Goal: Task Accomplishment & Management: Manage account settings

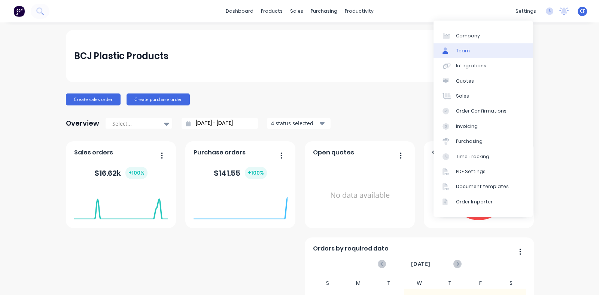
click at [472, 53] on link "Team" at bounding box center [483, 50] width 99 height 15
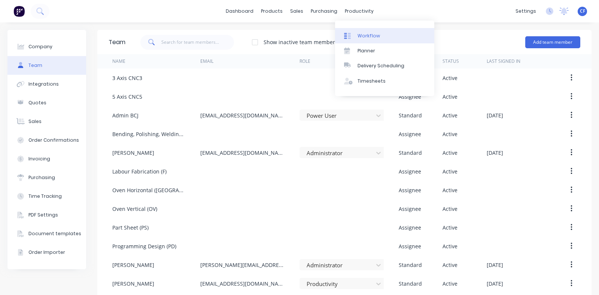
click at [363, 35] on div "Workflow" at bounding box center [369, 36] width 22 height 7
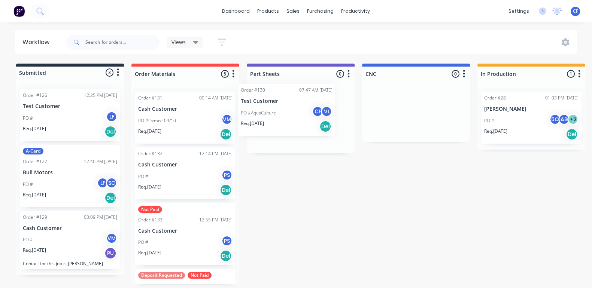
drag, startPoint x: 176, startPoint y: 132, endPoint x: 285, endPoint y: 122, distance: 109.1
click at [285, 122] on div "Submitted 3 Status colour #273444 hex #273444 Save Cancel Summaries Total order…" at bounding box center [564, 174] width 1140 height 221
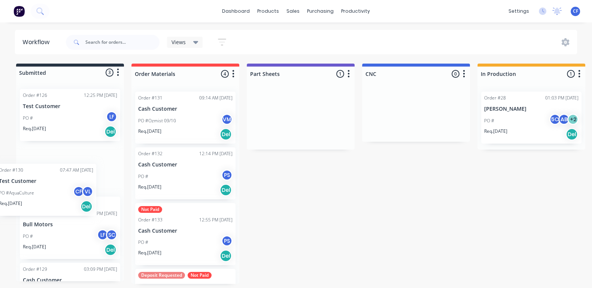
drag, startPoint x: 314, startPoint y: 113, endPoint x: 57, endPoint y: 188, distance: 268.0
click at [57, 188] on div "Submitted 3 Status colour #273444 hex #273444 Save Cancel Summaries Total order…" at bounding box center [564, 174] width 1140 height 221
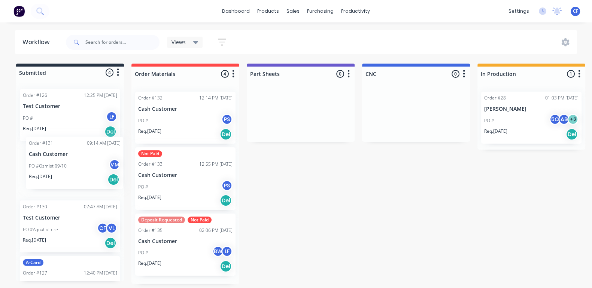
drag, startPoint x: 161, startPoint y: 106, endPoint x: 51, endPoint y: 154, distance: 120.1
click at [51, 154] on div "Submitted 4 Status colour #273444 hex #273444 Save Cancel Summaries Total order…" at bounding box center [564, 174] width 1140 height 221
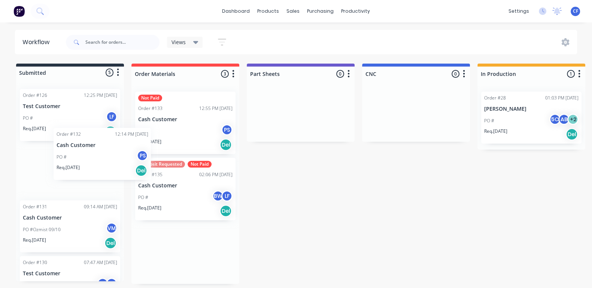
drag, startPoint x: 175, startPoint y: 127, endPoint x: 45, endPoint y: 181, distance: 140.2
click at [45, 181] on div "Submitted 5 Status colour #273444 hex #273444 Save Cancel Summaries Total order…" at bounding box center [564, 174] width 1140 height 221
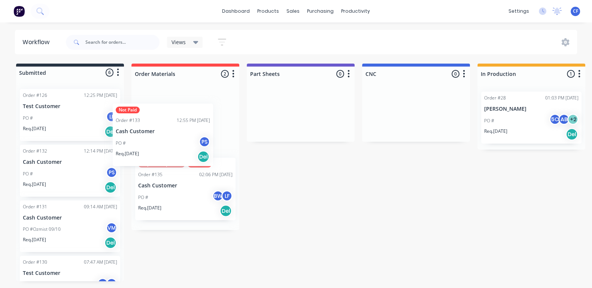
drag, startPoint x: 160, startPoint y: 131, endPoint x: 90, endPoint y: 168, distance: 79.1
click at [90, 168] on div "Submitted 6 Status colour #273444 hex #273444 Save Cancel Summaries Total order…" at bounding box center [564, 173] width 1140 height 218
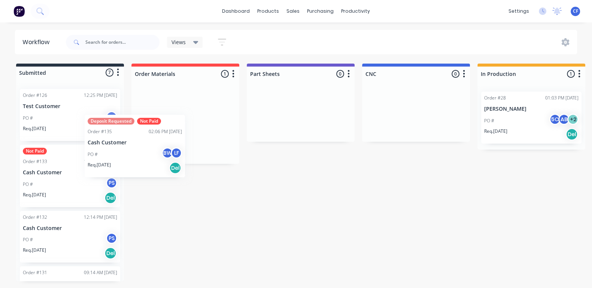
drag, startPoint x: 128, startPoint y: 160, endPoint x: 49, endPoint y: 175, distance: 79.7
click at [49, 175] on div "Submitted 7 Status colour #273444 hex #273444 Save Cancel Summaries Total order…" at bounding box center [564, 173] width 1140 height 218
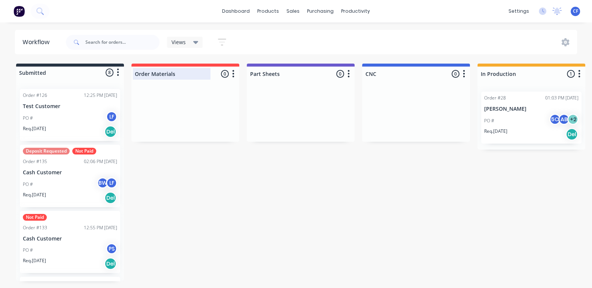
click at [182, 76] on div at bounding box center [185, 74] width 108 height 15
drag, startPoint x: 179, startPoint y: 76, endPoint x: 84, endPoint y: 82, distance: 95.4
click at [84, 82] on div "Submitted 8 Status colour #273444 hex #273444 Save Cancel Summaries Total order…" at bounding box center [564, 173] width 1140 height 218
type input "Awaiting Deposit"
click at [283, 175] on div "Submitted 8 Status colour #273444 hex #273444 Save Cancel Summaries Total order…" at bounding box center [564, 173] width 1140 height 218
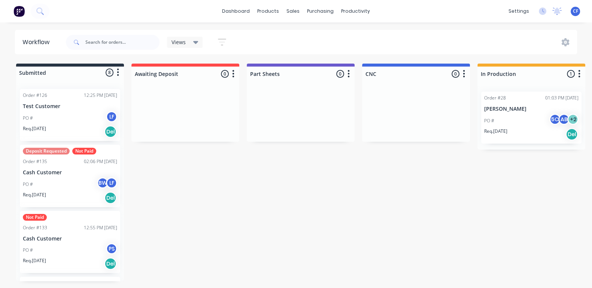
click at [234, 73] on icon "button" at bounding box center [233, 73] width 2 height 9
click at [269, 185] on div "Submitted 8 Status colour #273444 hex #273444 Save Cancel Summaries Total order…" at bounding box center [564, 173] width 1140 height 218
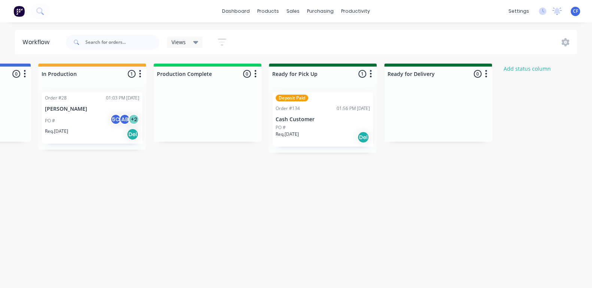
scroll to position [0, 486]
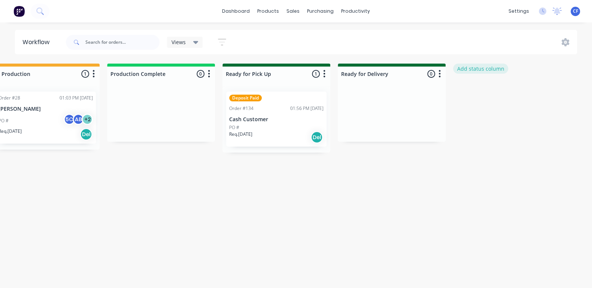
click at [470, 66] on button "Add status column" at bounding box center [480, 69] width 55 height 10
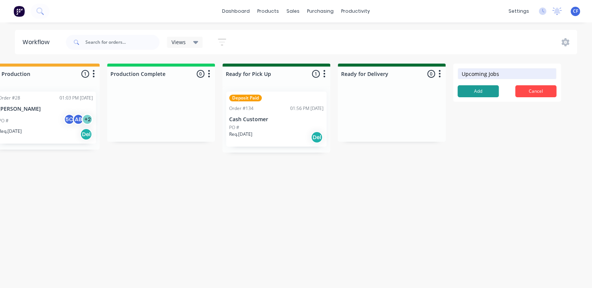
type input "Upcoming Jobs"
click at [485, 95] on button "Add" at bounding box center [478, 91] width 41 height 12
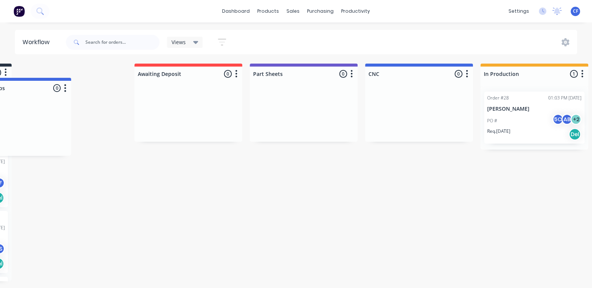
scroll to position [0, 111]
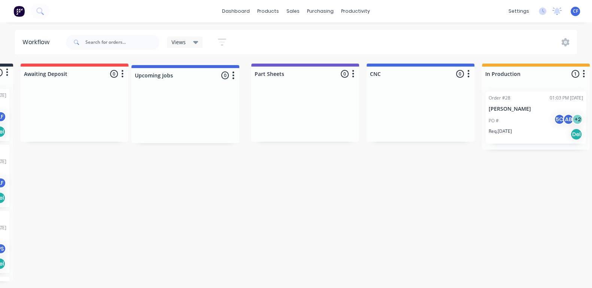
drag, startPoint x: 491, startPoint y: 68, endPoint x: 167, endPoint y: 70, distance: 324.7
click at [167, 70] on div "Submitted 8 Status colour #273444 hex #273444 Save Cancel Summaries Total order…" at bounding box center [508, 173] width 1249 height 218
click at [235, 76] on button "button" at bounding box center [237, 74] width 9 height 9
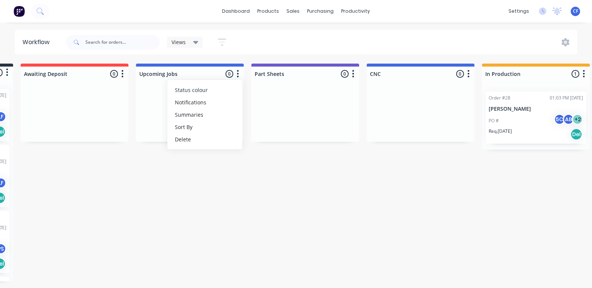
click at [196, 88] on span "Status colour" at bounding box center [191, 90] width 33 height 8
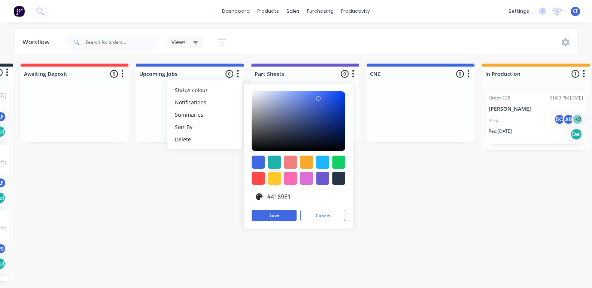
click at [278, 179] on div at bounding box center [274, 178] width 13 height 13
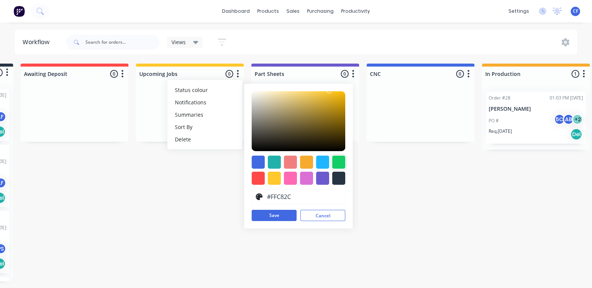
click at [341, 162] on div at bounding box center [338, 162] width 13 height 13
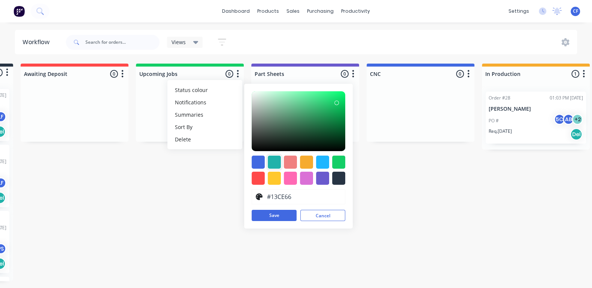
click at [274, 160] on div at bounding box center [274, 162] width 13 height 13
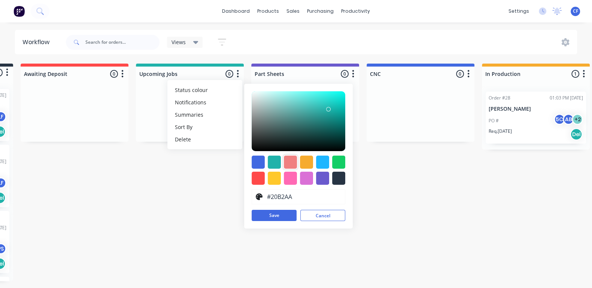
click at [296, 161] on div at bounding box center [290, 162] width 13 height 13
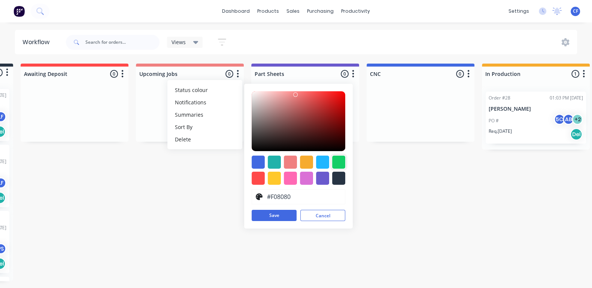
click at [339, 163] on div at bounding box center [338, 162] width 13 height 13
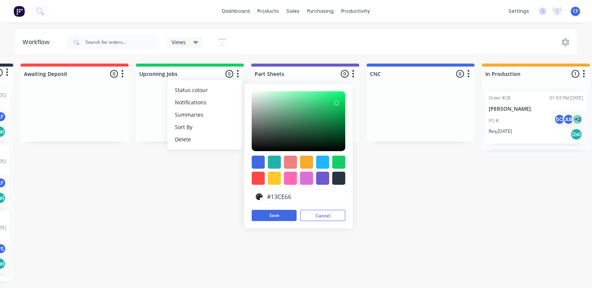
click at [306, 179] on div at bounding box center [306, 178] width 13 height 13
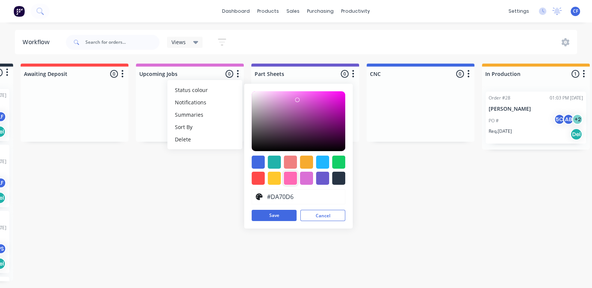
click at [287, 179] on div at bounding box center [290, 178] width 13 height 13
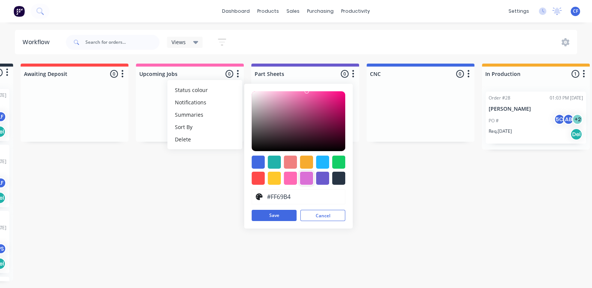
click at [307, 181] on div at bounding box center [306, 178] width 13 height 13
type input "#DA70D6"
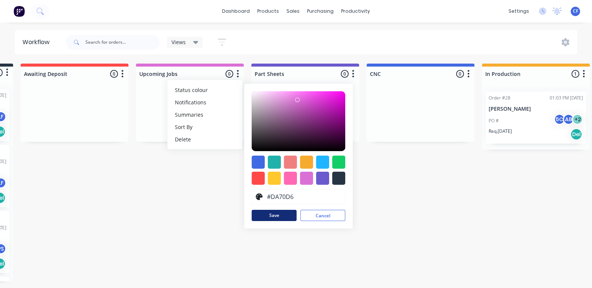
click at [283, 218] on button "Save" at bounding box center [274, 215] width 45 height 11
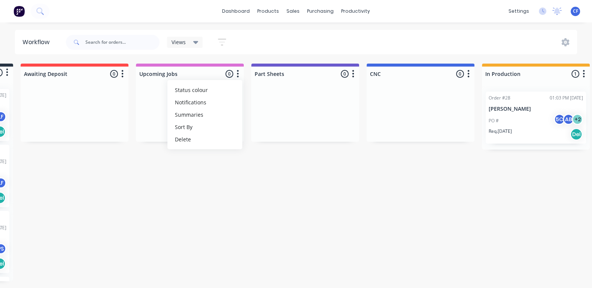
click at [291, 282] on div "Submitted 8 Status colour #273444 hex #273444 Save Cancel Summaries Total order…" at bounding box center [508, 173] width 1249 height 218
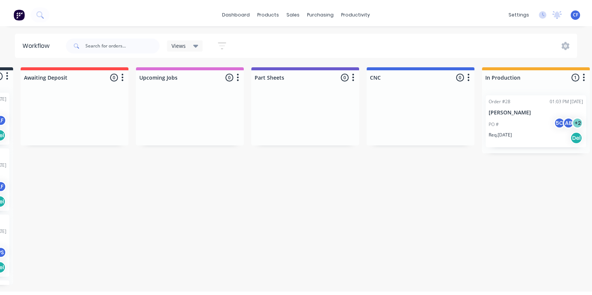
scroll to position [0, 0]
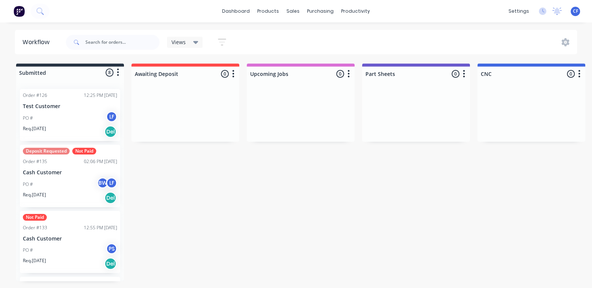
click at [235, 74] on button "button" at bounding box center [233, 74] width 9 height 9
click at [346, 76] on button "button" at bounding box center [348, 74] width 9 height 9
click at [306, 90] on span "Status colour" at bounding box center [302, 90] width 33 height 8
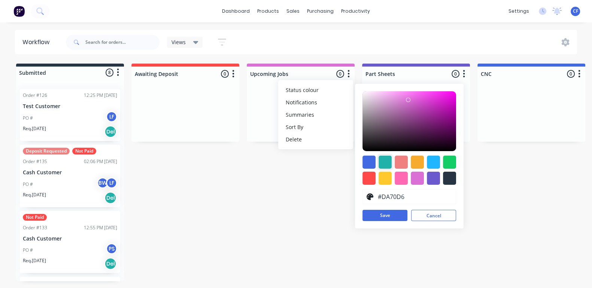
click at [385, 164] on div at bounding box center [385, 162] width 13 height 13
type input "#20B2AA"
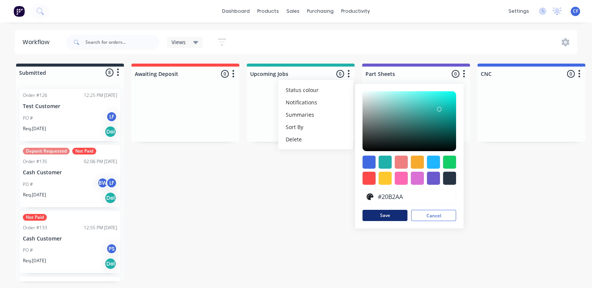
click at [390, 215] on button "Save" at bounding box center [385, 215] width 45 height 11
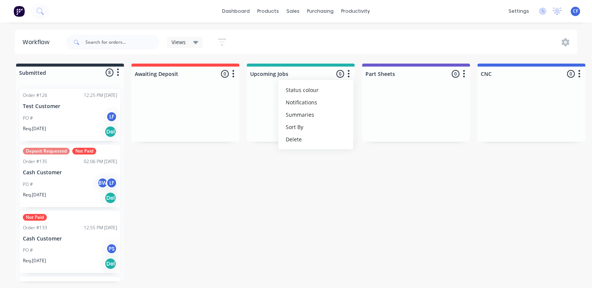
click at [28, 167] on div "Deposit Requested Not Paid Order #135 02:06 PM [DATE] Cash Customer PO # BW LF …" at bounding box center [70, 176] width 100 height 63
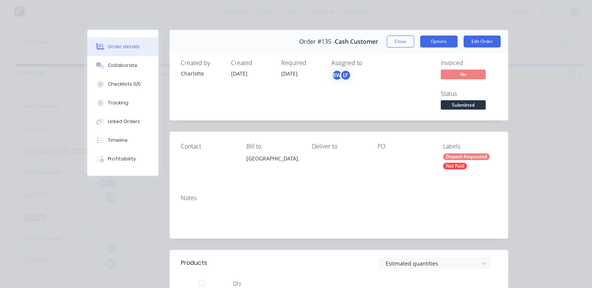
click at [458, 39] on button "Options" at bounding box center [438, 42] width 37 height 12
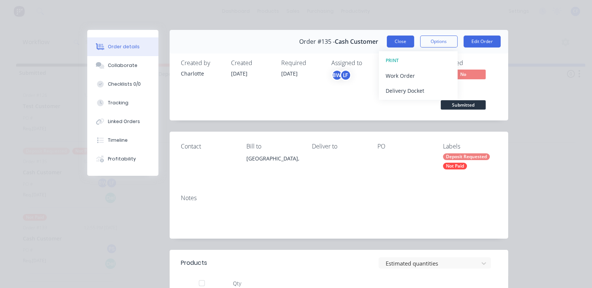
click at [414, 42] on button "Close" at bounding box center [400, 42] width 27 height 12
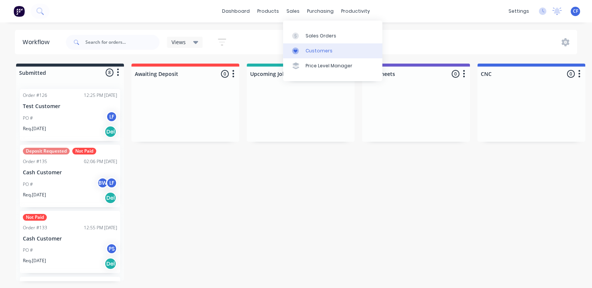
drag, startPoint x: 288, startPoint y: 17, endPoint x: 351, endPoint y: 49, distance: 71.0
click at [295, 34] on icon at bounding box center [295, 36] width 7 height 7
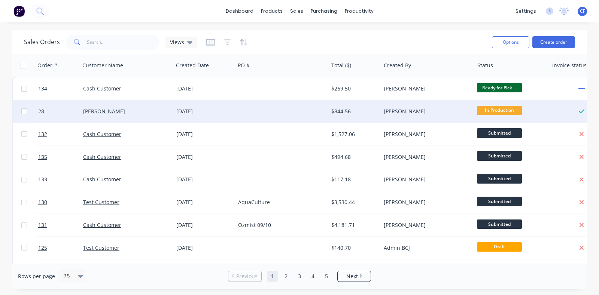
click at [160, 116] on div "[PERSON_NAME]" at bounding box center [126, 111] width 93 height 22
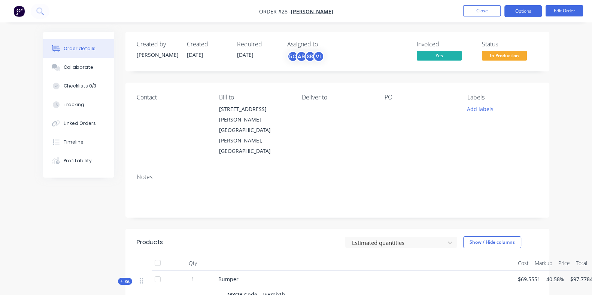
click at [537, 16] on button "Options" at bounding box center [522, 11] width 37 height 12
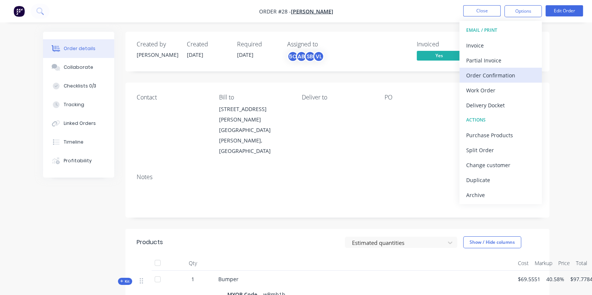
click at [498, 75] on div "Order Confirmation" at bounding box center [500, 75] width 69 height 11
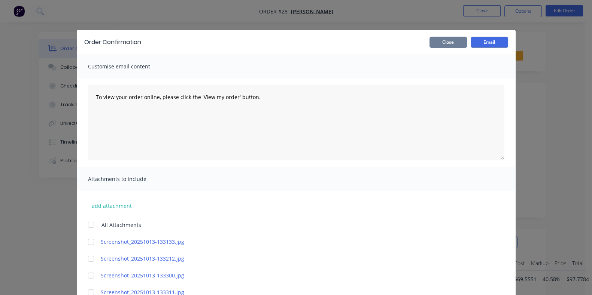
click at [467, 41] on button "Close" at bounding box center [448, 42] width 37 height 11
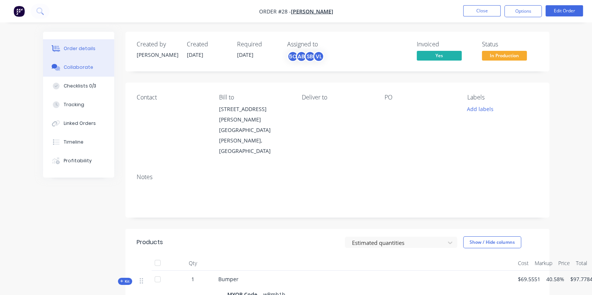
click at [64, 66] on div "Collaborate" at bounding box center [79, 67] width 30 height 7
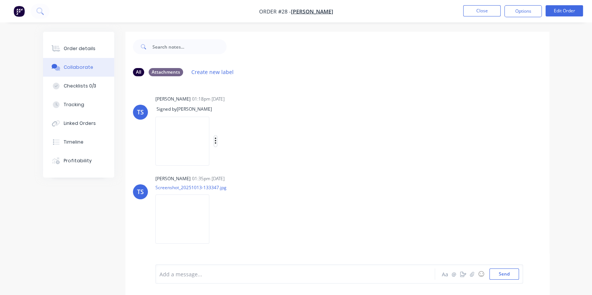
click at [217, 141] on icon "button" at bounding box center [216, 141] width 2 height 9
click at [307, 156] on button "Delete" at bounding box center [264, 161] width 84 height 17
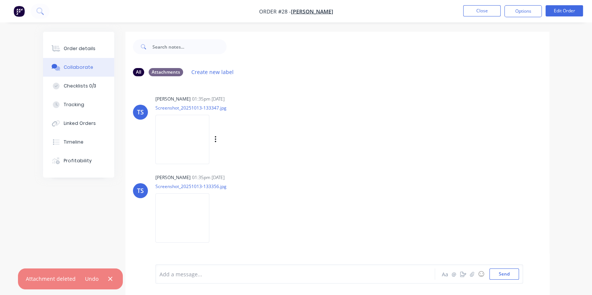
click at [212, 137] on div "Labels Download Delete" at bounding box center [254, 139] width 84 height 11
click at [215, 140] on icon "button" at bounding box center [215, 139] width 1 height 7
click at [222, 174] on button "Delete" at bounding box center [264, 176] width 84 height 17
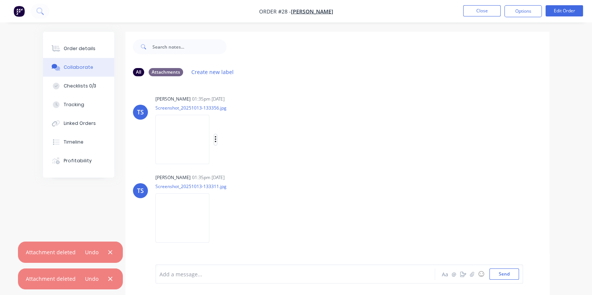
click at [214, 134] on button "button" at bounding box center [215, 139] width 3 height 11
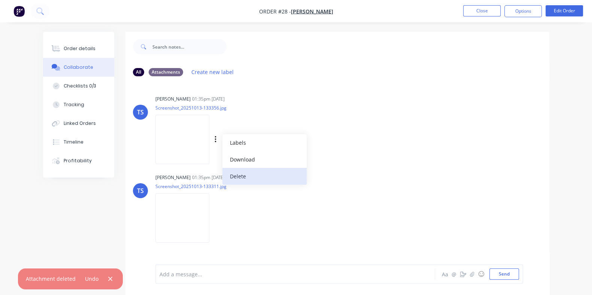
click at [225, 172] on button "Delete" at bounding box center [264, 176] width 84 height 17
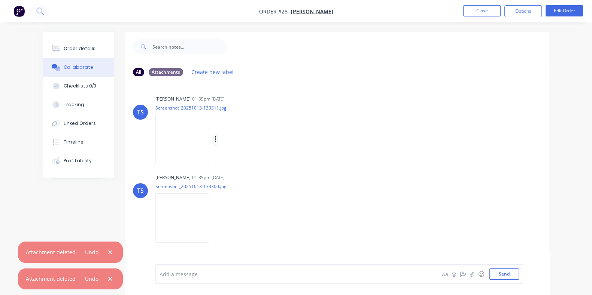
click at [215, 137] on icon "button" at bounding box center [215, 139] width 1 height 7
click at [222, 182] on button "Delete" at bounding box center [264, 176] width 84 height 17
click at [215, 217] on icon "button" at bounding box center [216, 218] width 2 height 9
click at [225, 258] on button "Delete" at bounding box center [264, 254] width 84 height 17
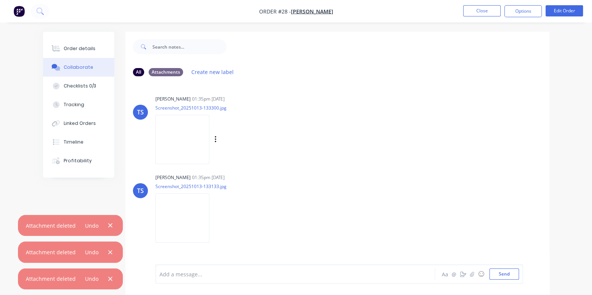
click at [212, 136] on div "Labels Download Delete" at bounding box center [254, 139] width 84 height 11
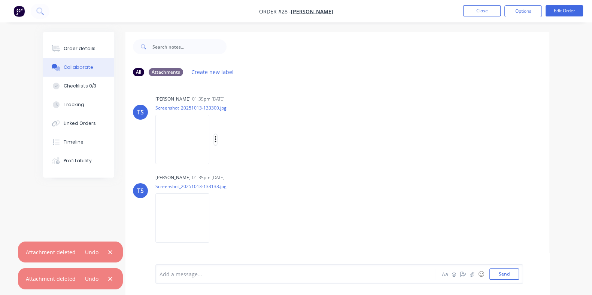
drag, startPoint x: 201, startPoint y: 137, endPoint x: 200, endPoint y: 145, distance: 7.2
click at [215, 137] on icon "button" at bounding box center [215, 139] width 1 height 7
click at [227, 178] on button "Delete" at bounding box center [264, 176] width 84 height 17
click at [215, 137] on icon "button" at bounding box center [215, 139] width 1 height 7
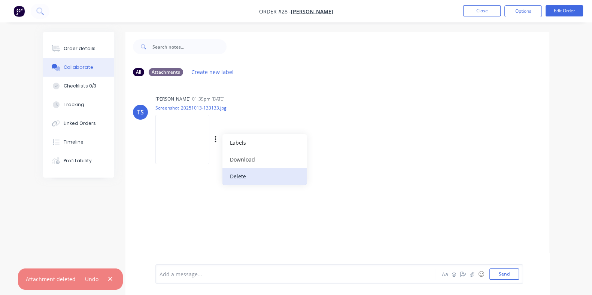
click at [224, 174] on button "Delete" at bounding box center [264, 176] width 84 height 17
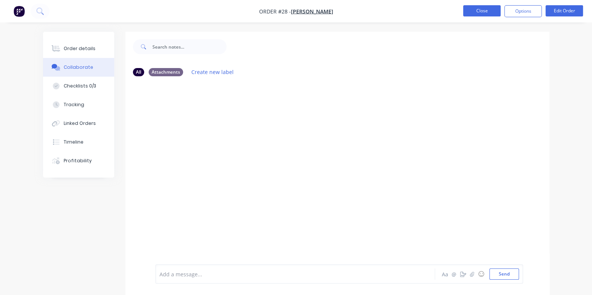
click at [482, 10] on button "Close" at bounding box center [481, 10] width 37 height 11
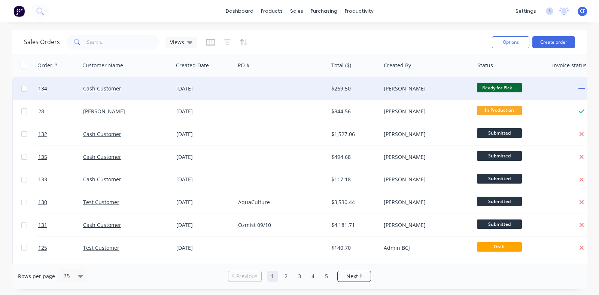
click at [457, 96] on div "[PERSON_NAME]" at bounding box center [427, 89] width 93 height 22
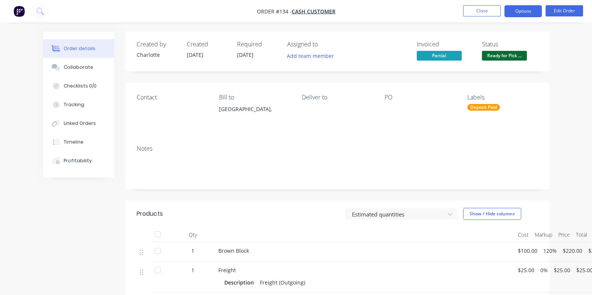
click at [517, 14] on button "Options" at bounding box center [522, 11] width 37 height 12
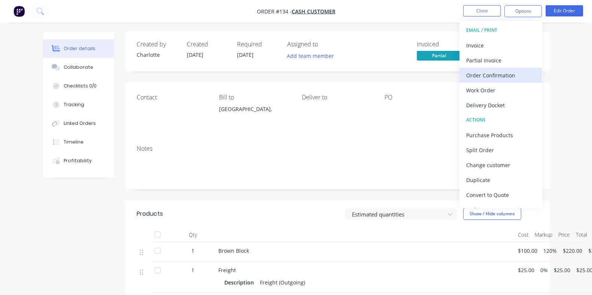
click at [498, 75] on div "Order Confirmation" at bounding box center [500, 75] width 69 height 11
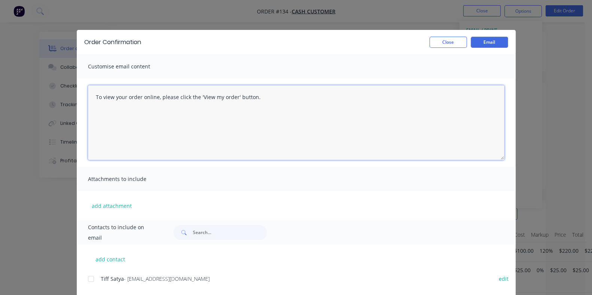
click at [88, 99] on textarea "To view your order online, please click the 'View my order' button." at bounding box center [296, 122] width 416 height 75
drag, startPoint x: 270, startPoint y: 108, endPoint x: -6, endPoint y: 106, distance: 276.0
click at [0, 106] on html "Order #134 - Cash Customer Close Options Edit Order Order details Collaborate C…" at bounding box center [296, 213] width 592 height 427
click at [309, 115] on textarea "To view your order online, please click the 'View my order' button." at bounding box center [296, 122] width 416 height 75
click at [467, 40] on button "Close" at bounding box center [448, 42] width 37 height 11
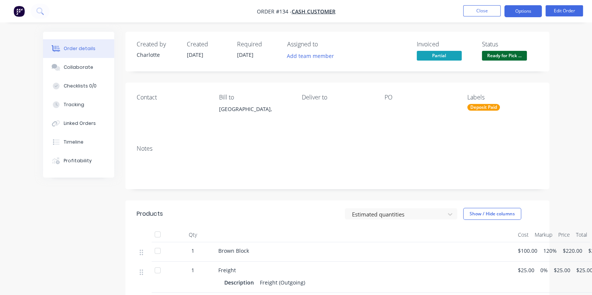
click at [515, 9] on button "Options" at bounding box center [522, 11] width 37 height 12
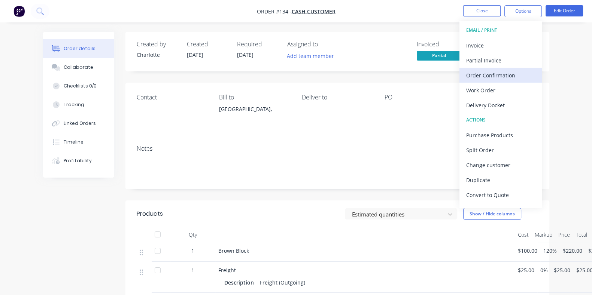
click at [502, 68] on button "Order Confirmation" at bounding box center [501, 75] width 82 height 15
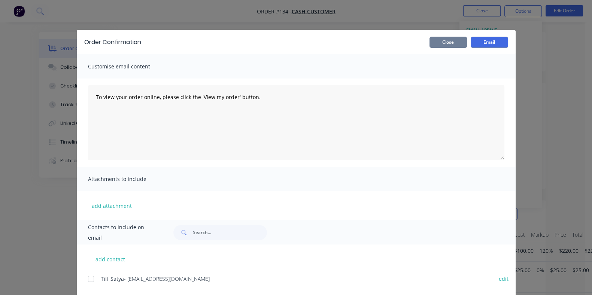
click at [467, 37] on button "Close" at bounding box center [448, 42] width 37 height 11
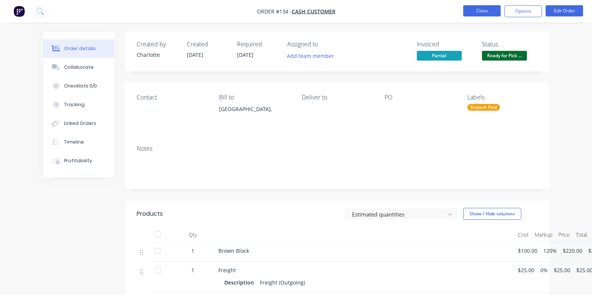
click at [485, 14] on button "Close" at bounding box center [481, 10] width 37 height 11
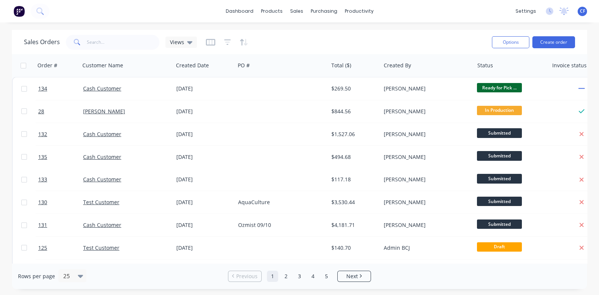
click at [583, 12] on span "CF" at bounding box center [582, 11] width 5 height 7
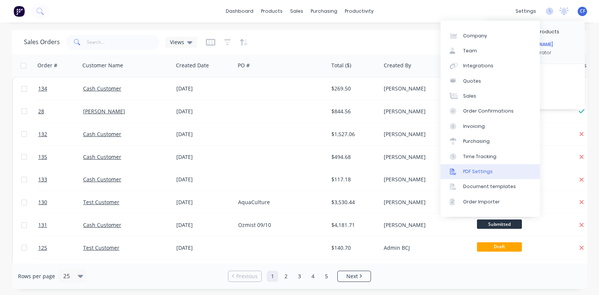
click at [483, 171] on div "PDF Settings" at bounding box center [478, 172] width 30 height 7
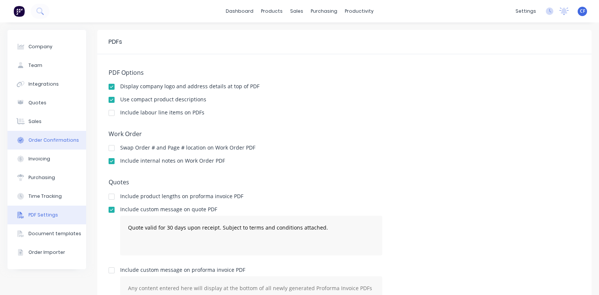
click at [49, 141] on div "Order Confirmations" at bounding box center [53, 140] width 51 height 7
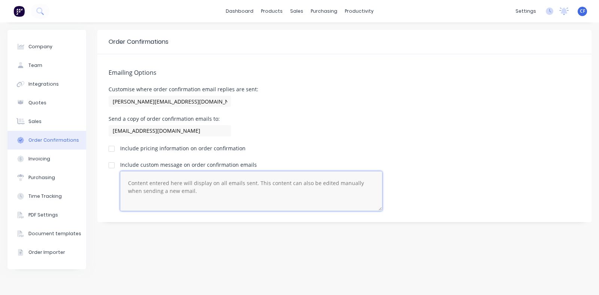
click at [163, 190] on textarea at bounding box center [251, 192] width 262 height 40
click at [223, 196] on textarea "To enrich screen reader interactions, please activate Accessibility in Grammarl…" at bounding box center [251, 192] width 262 height 40
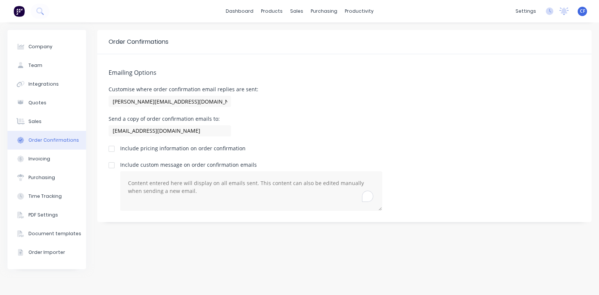
click at [331, 159] on div "Emailing Options Customise where order confirmation email replies are sent: [PE…" at bounding box center [344, 138] width 494 height 168
